Goal: Information Seeking & Learning: Learn about a topic

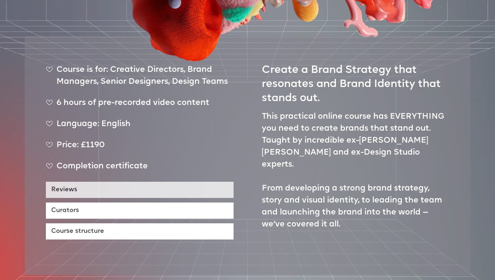
scroll to position [292, 0]
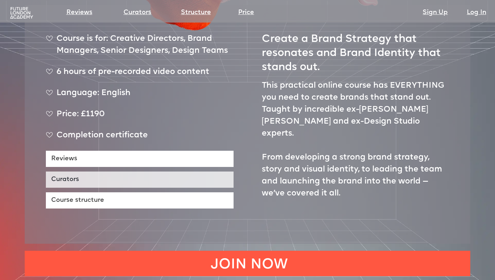
click at [147, 172] on link "Curators" at bounding box center [140, 180] width 188 height 16
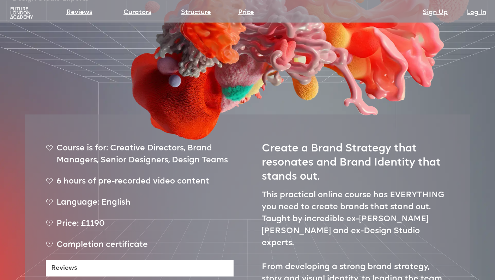
scroll to position [212, 0]
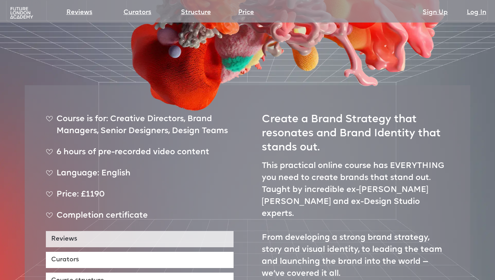
click at [144, 231] on link "Reviews" at bounding box center [140, 239] width 188 height 16
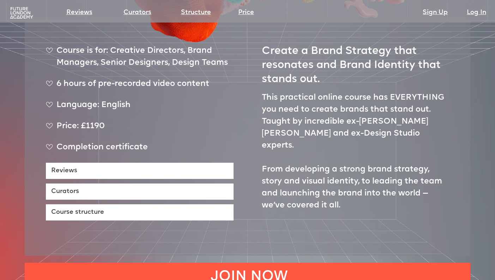
scroll to position [228, 0]
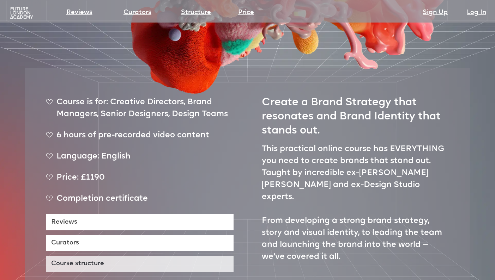
click at [130, 256] on link "Course structure" at bounding box center [140, 264] width 188 height 16
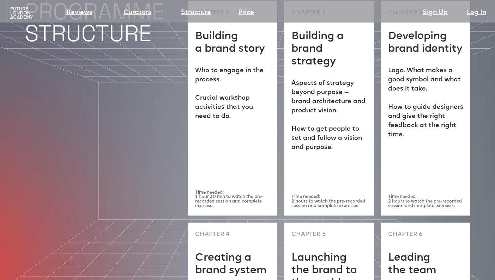
scroll to position [1846, 0]
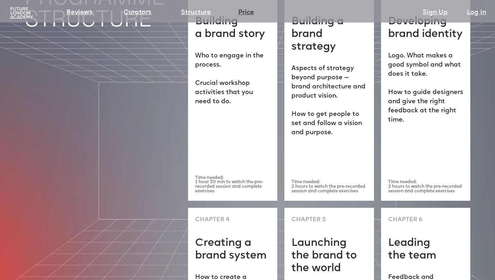
click at [238, 12] on link "Price" at bounding box center [246, 13] width 16 height 10
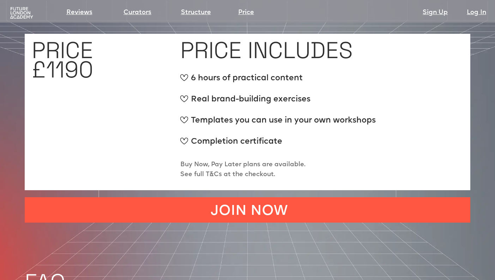
scroll to position [2588, 0]
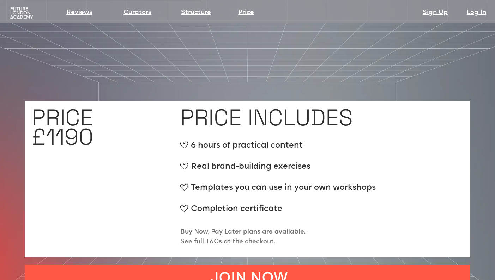
scroll to position [1846, 0]
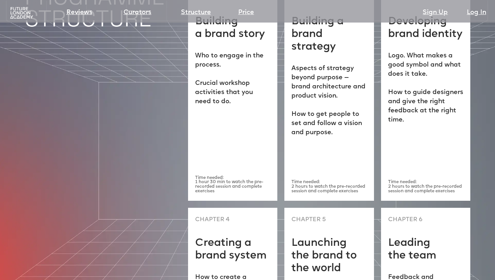
scroll to position [228, 0]
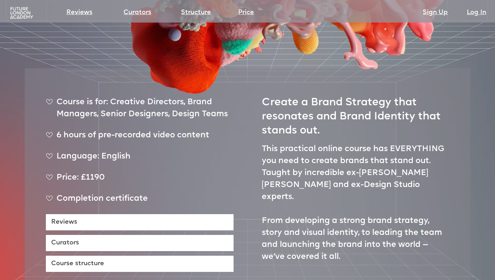
scroll to position [212, 0]
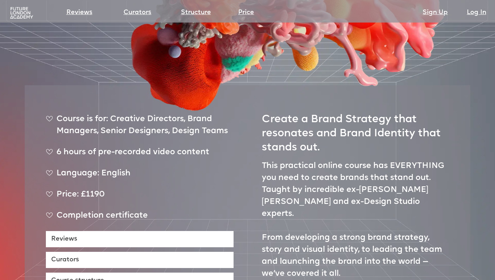
scroll to position [292, 0]
